Goal: Information Seeking & Learning: Learn about a topic

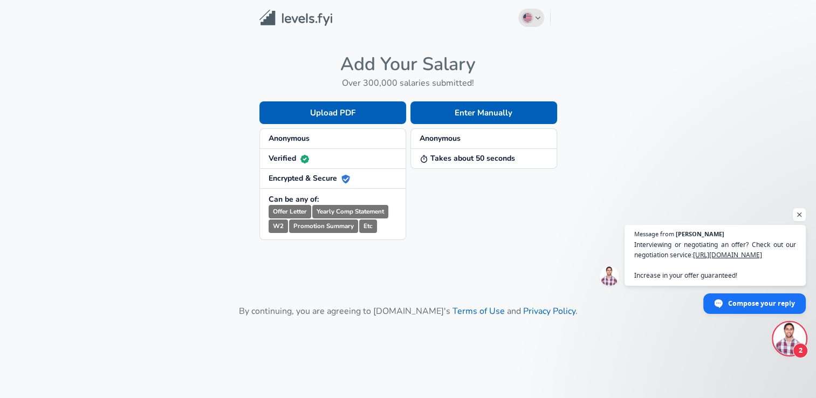
click at [535, 25] on button "English ([GEOGRAPHIC_DATA]) Change" at bounding box center [531, 18] width 26 height 18
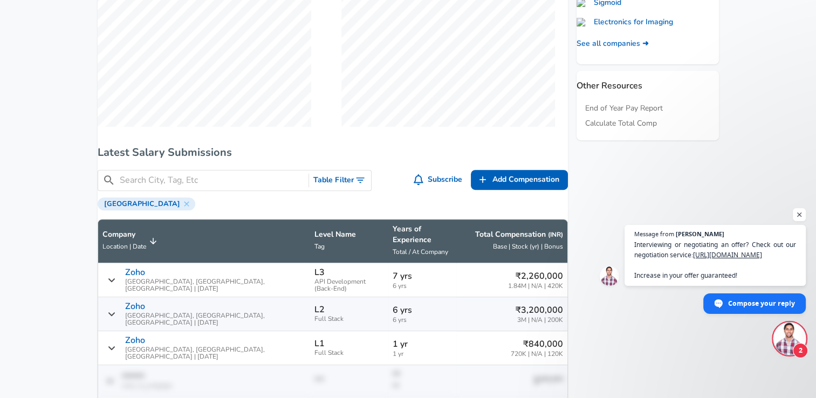
scroll to position [502, 0]
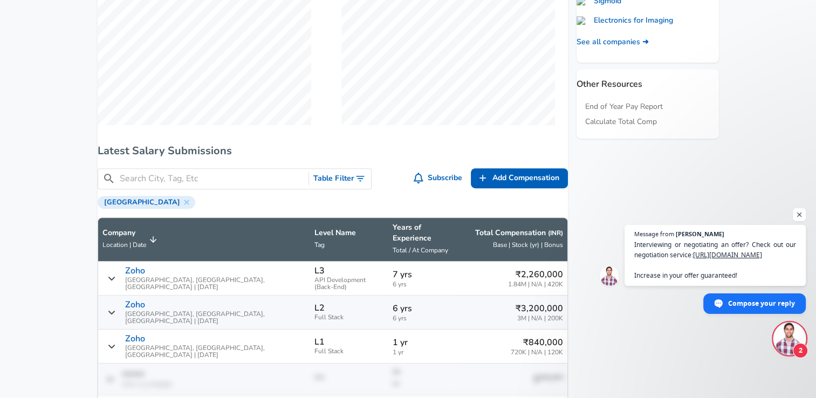
click at [194, 180] on input "Search City, Tag, Etc" at bounding box center [212, 178] width 185 height 13
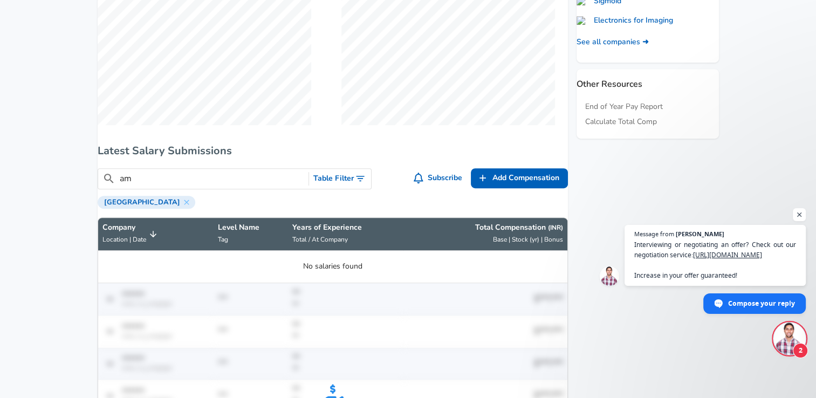
type input "a"
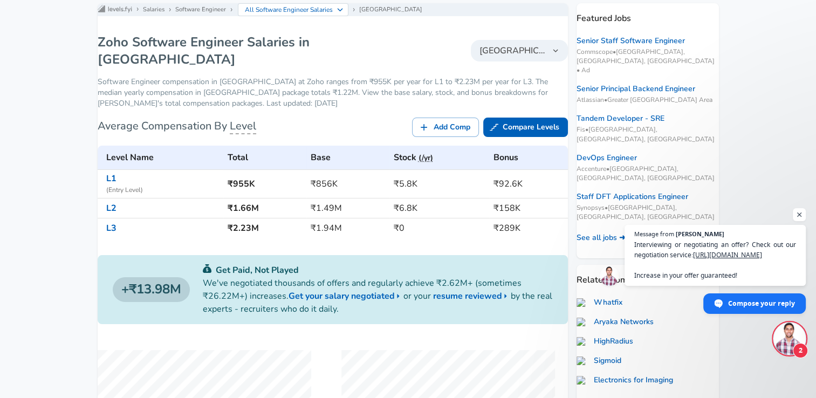
scroll to position [143, 0]
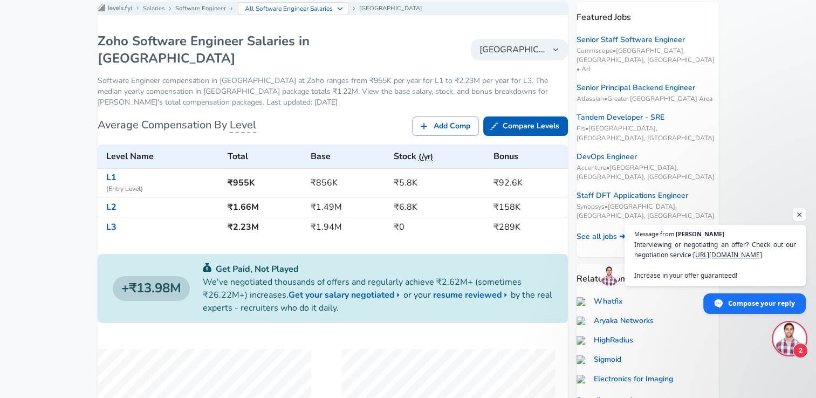
click at [355, 117] on div "Add Comp Compare Levels" at bounding box center [447, 122] width 239 height 29
click at [116, 205] on link "L2" at bounding box center [111, 207] width 10 height 12
